Goal: Navigation & Orientation: Find specific page/section

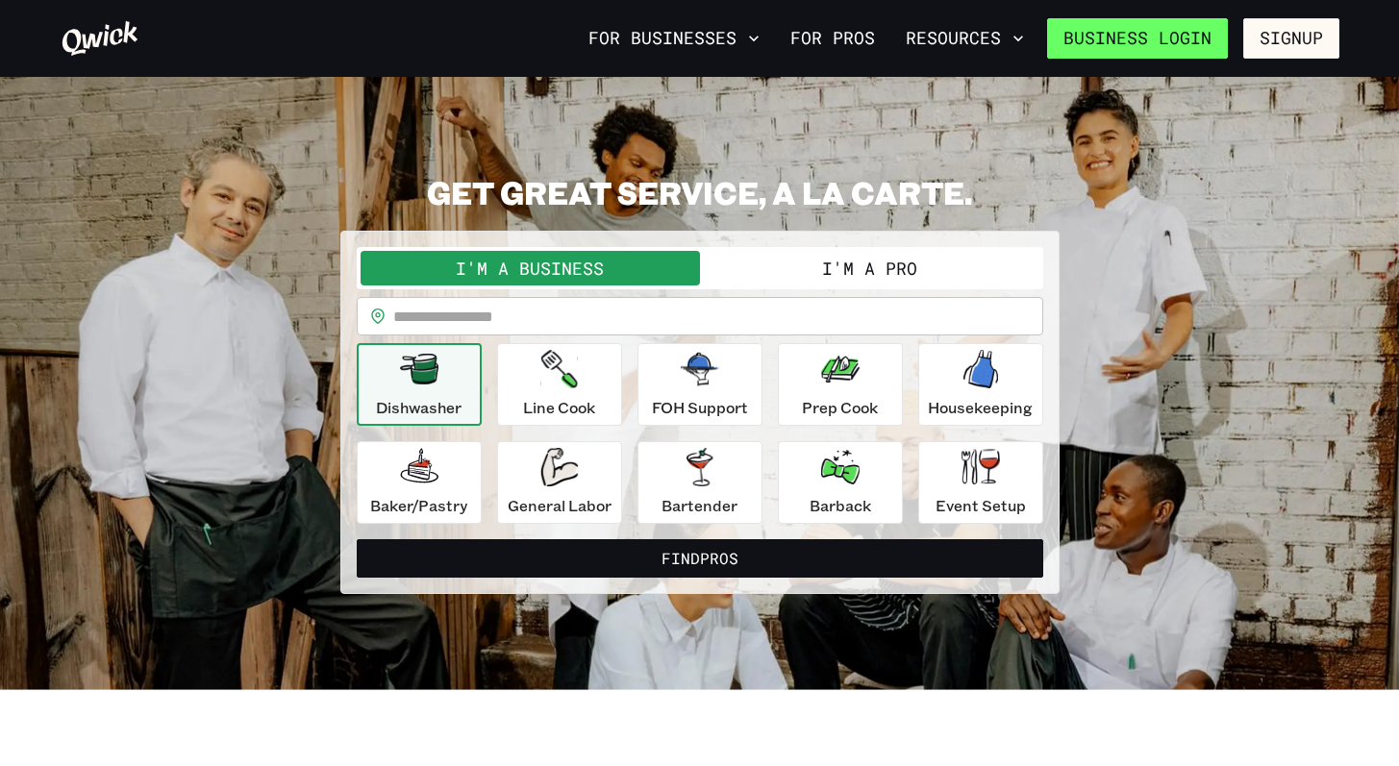
click at [1187, 38] on link "Business Login" at bounding box center [1137, 38] width 181 height 40
click at [826, 41] on link "For Pros" at bounding box center [833, 38] width 100 height 33
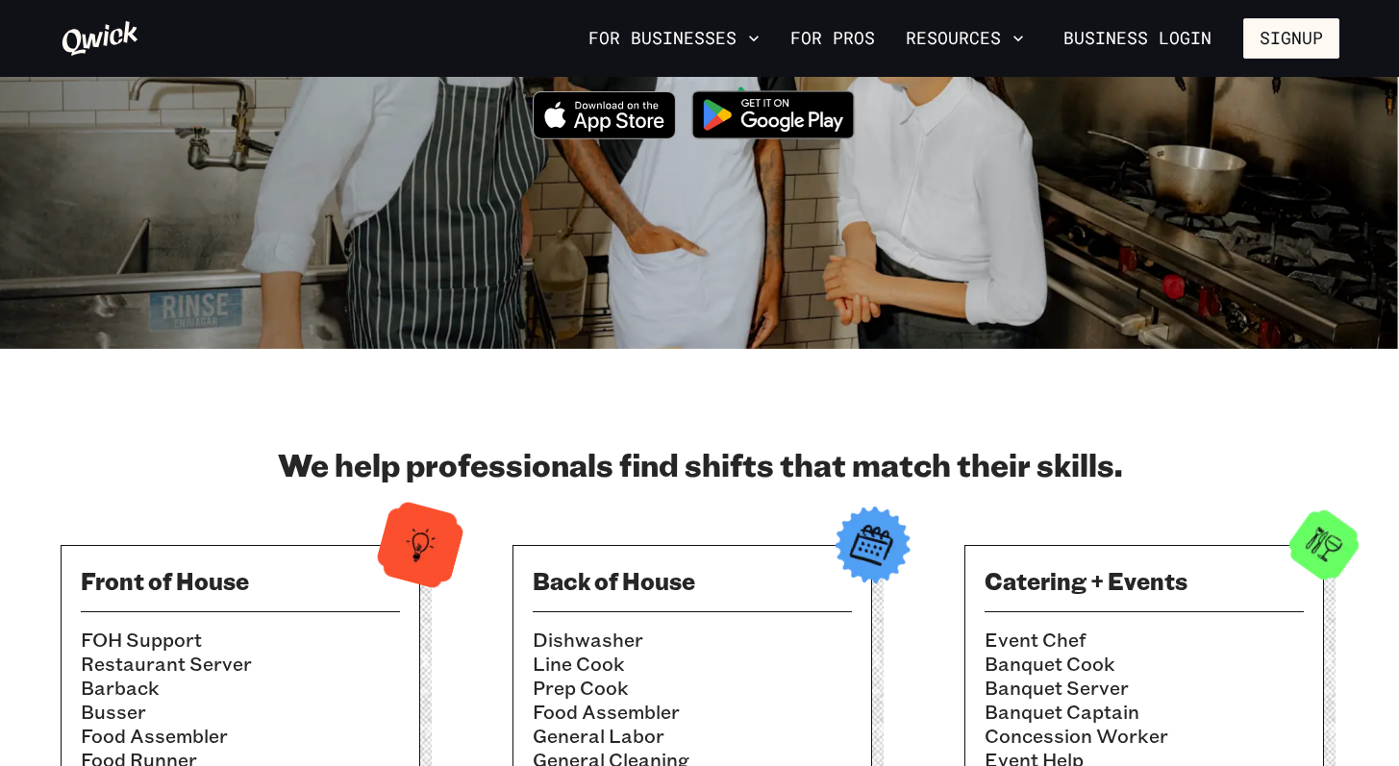
scroll to position [268, 0]
